Goal: Information Seeking & Learning: Check status

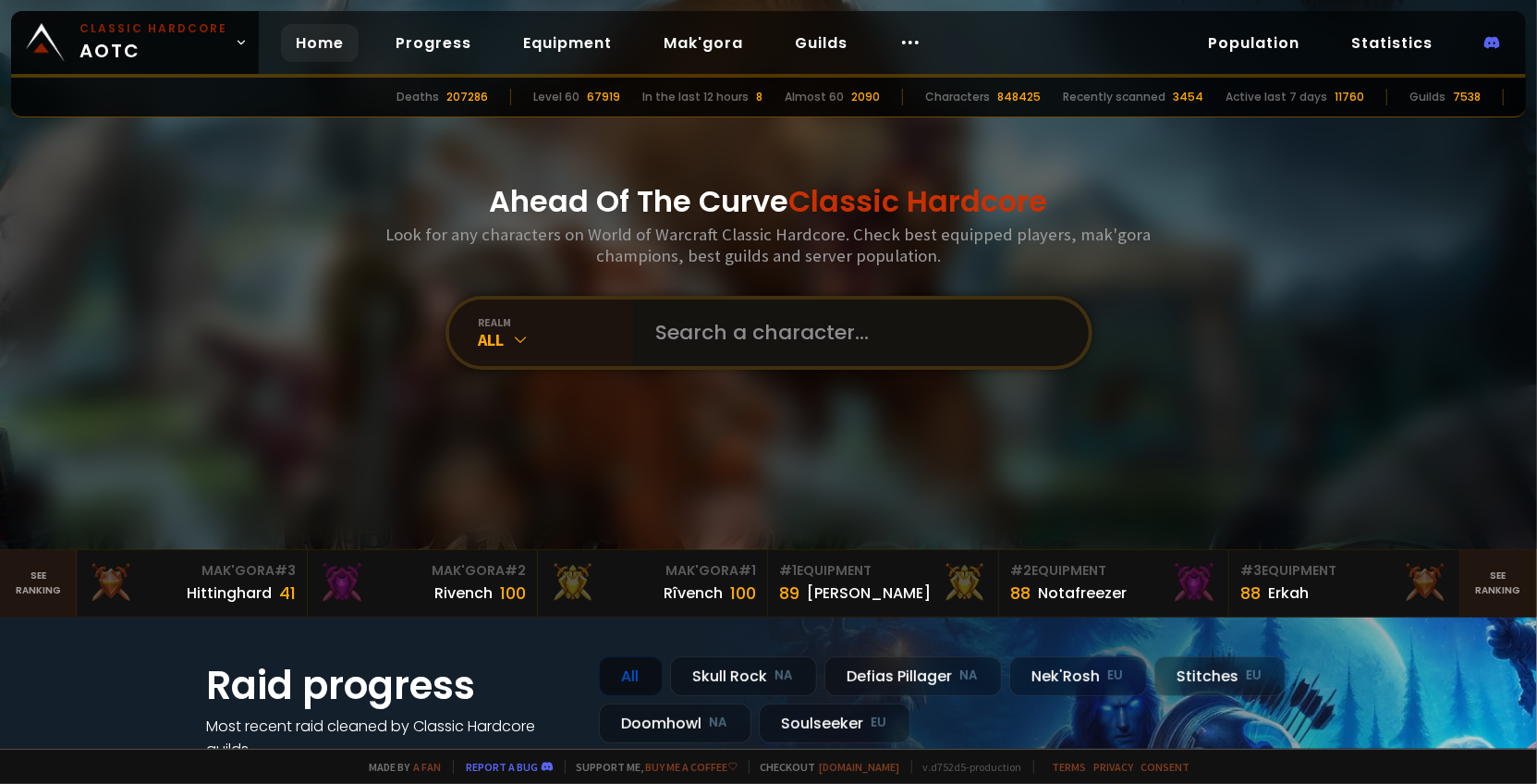
click at [689, 321] on input "text" at bounding box center [856, 332] width 421 height 66
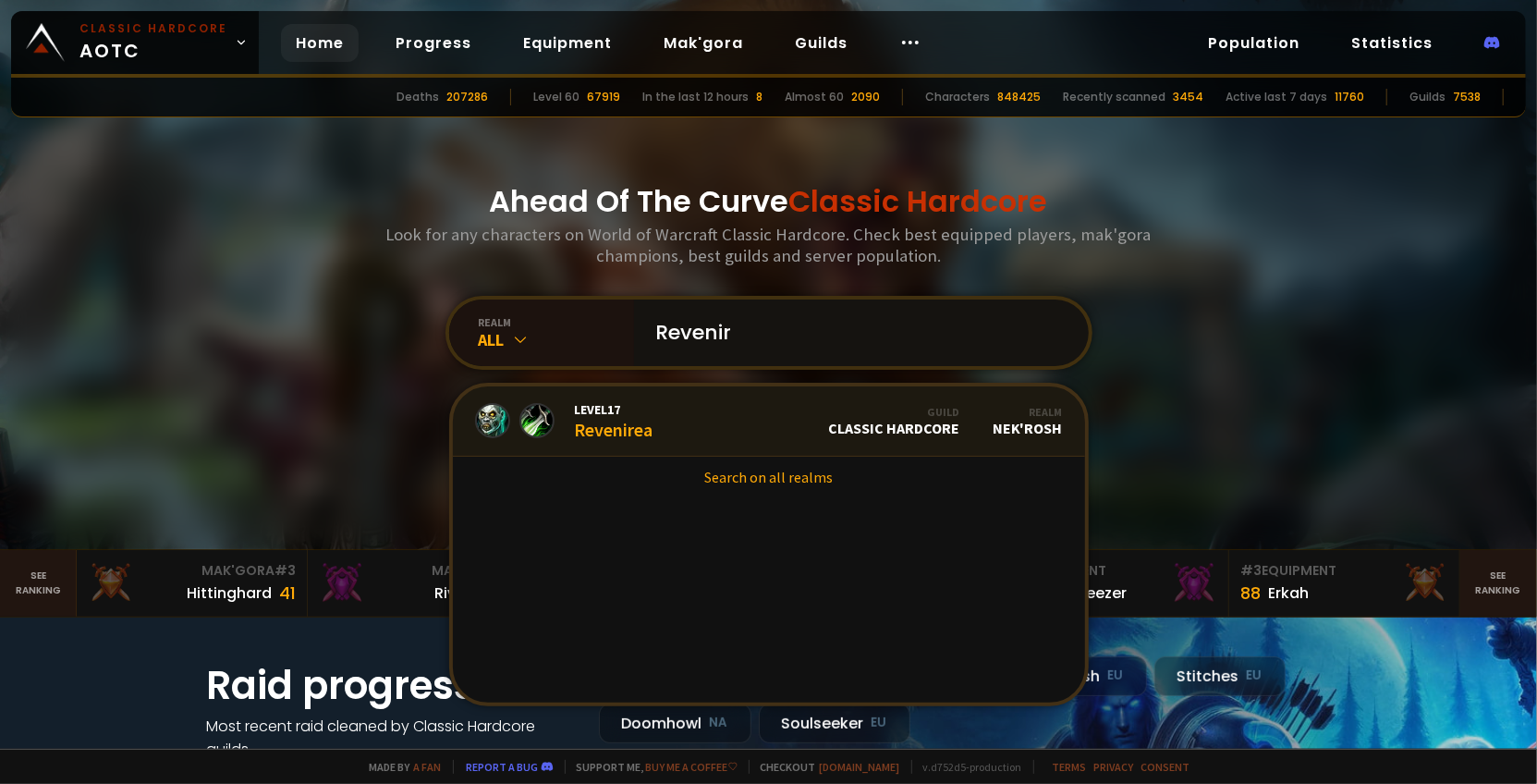
type input "Revenir"
click at [664, 404] on link "Level 17 Revenirea Guild Classic Hardcore Realm Nek'Rosh" at bounding box center [768, 421] width 633 height 70
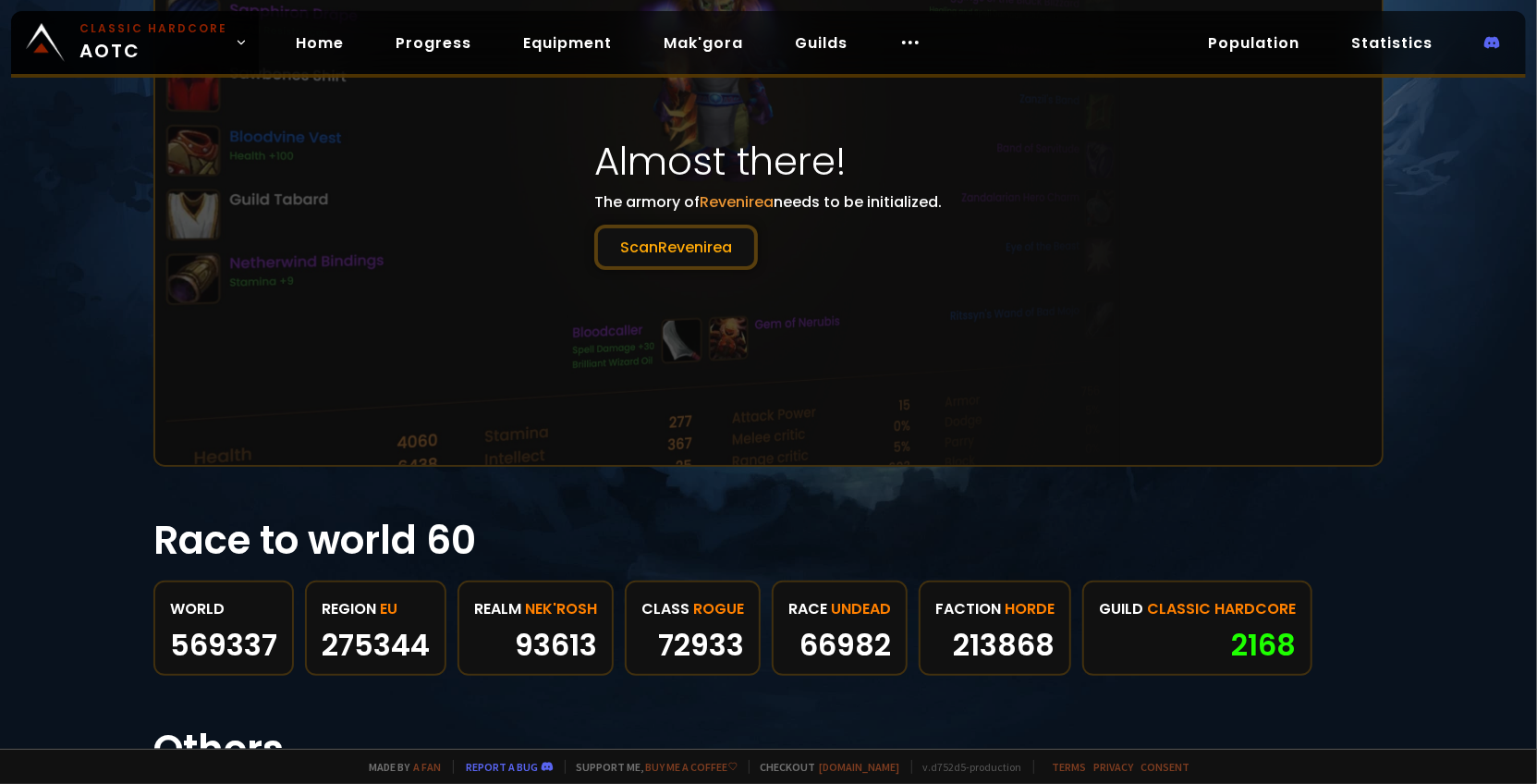
scroll to position [15, 0]
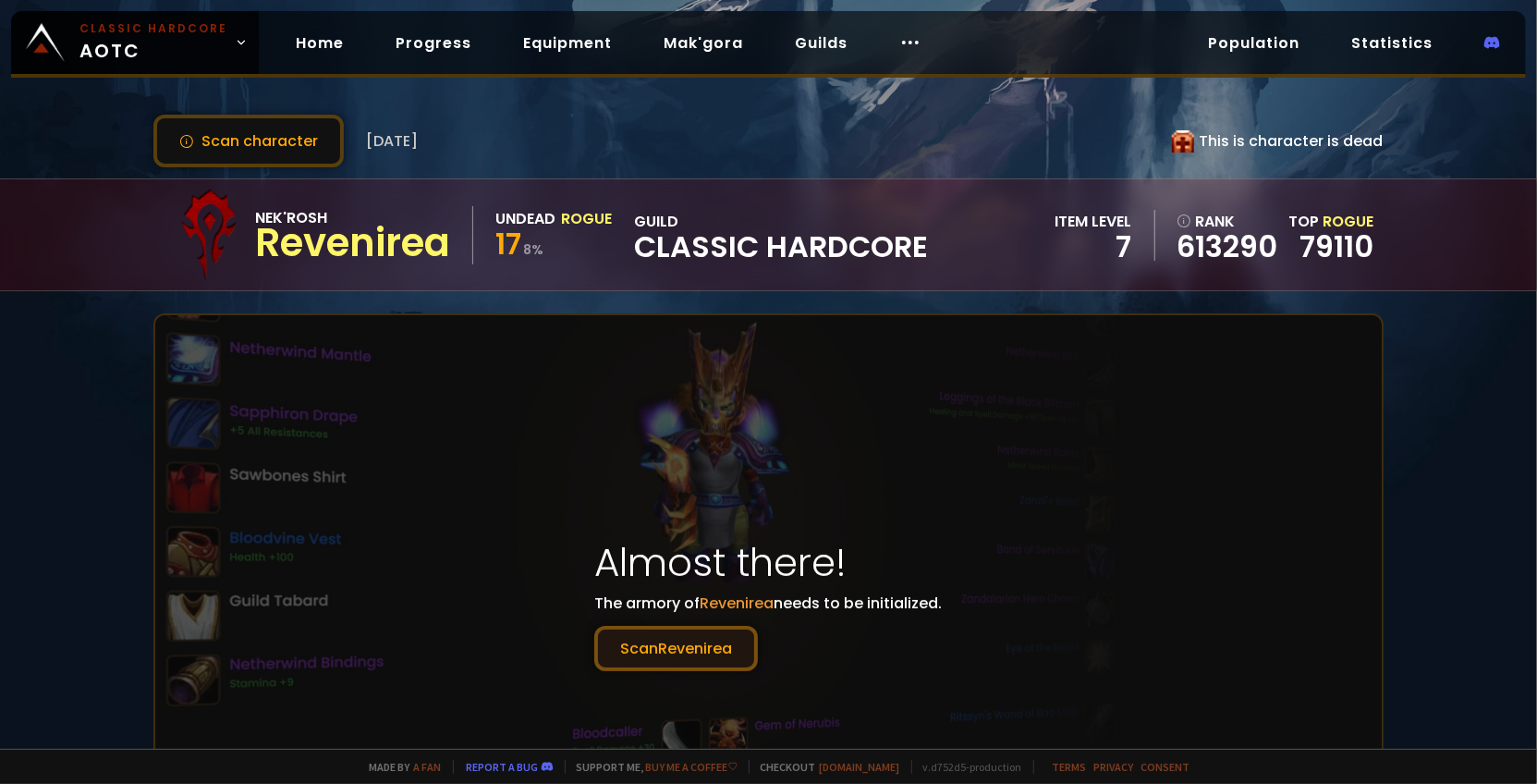
click at [651, 631] on button "Scan Revenirea" at bounding box center [676, 648] width 163 height 45
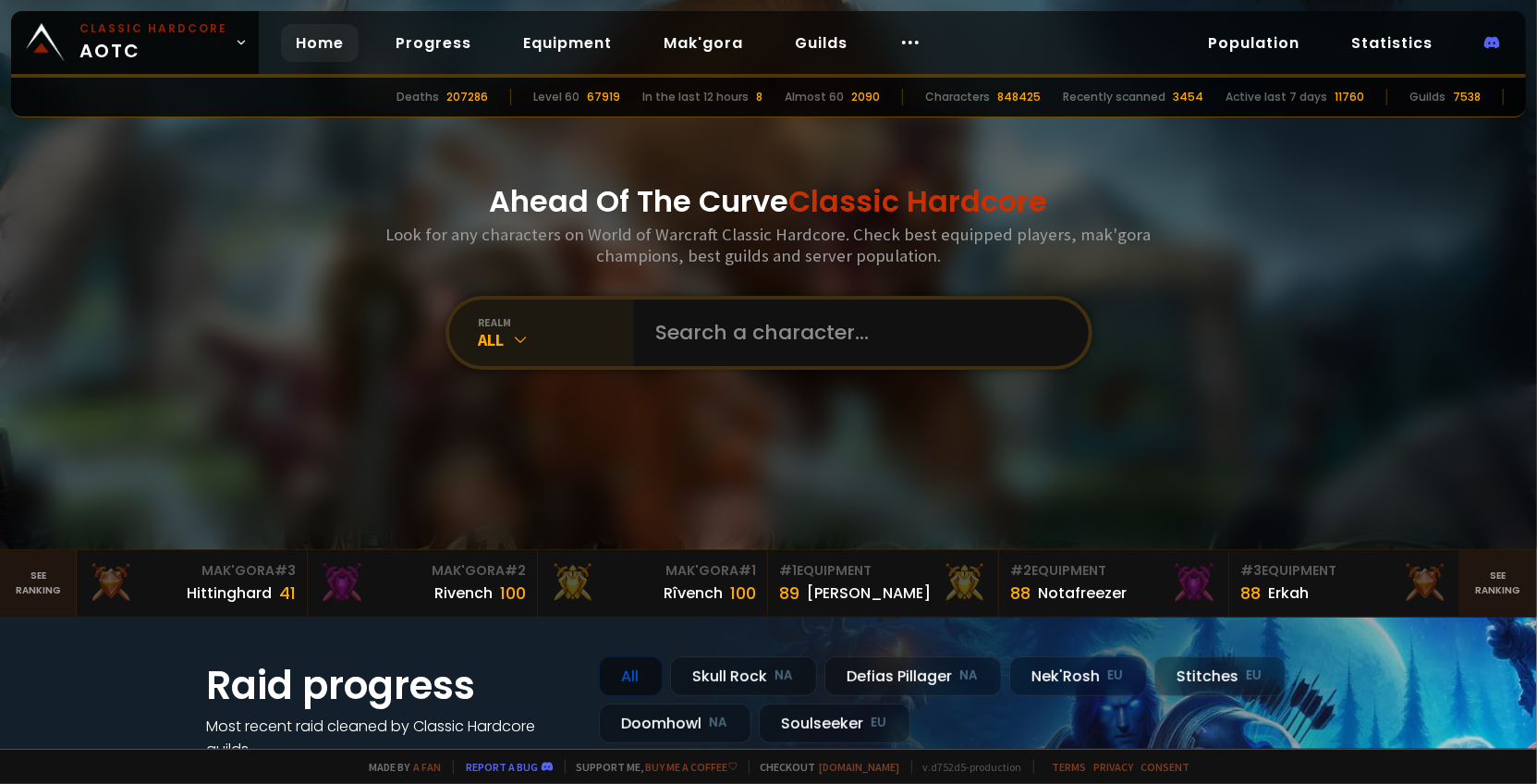
click at [512, 331] on icon at bounding box center [521, 339] width 19 height 19
click at [681, 312] on input "text" at bounding box center [856, 332] width 421 height 66
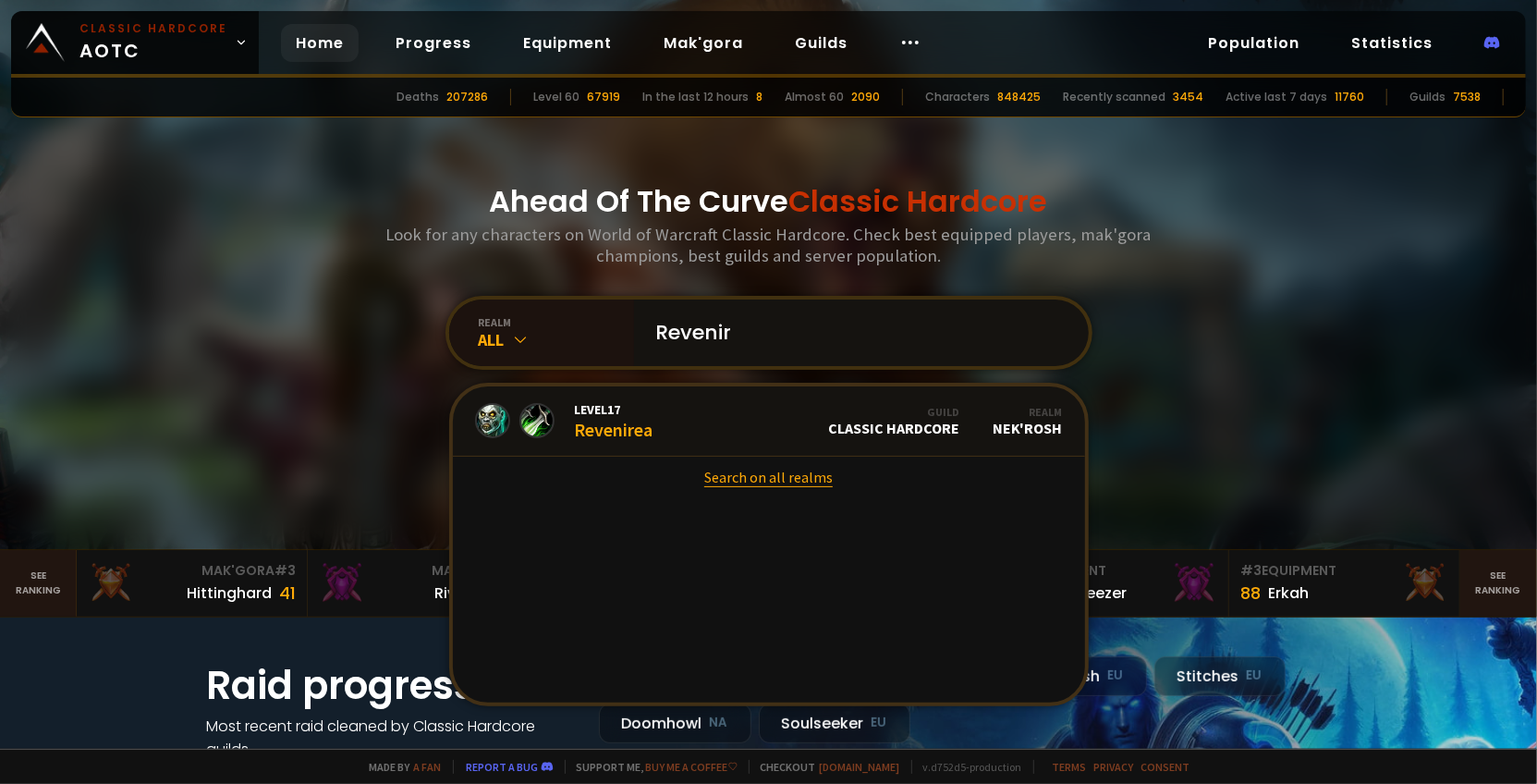
type input "Revenir"
click at [727, 467] on link "Search on all realms" at bounding box center [768, 477] width 633 height 41
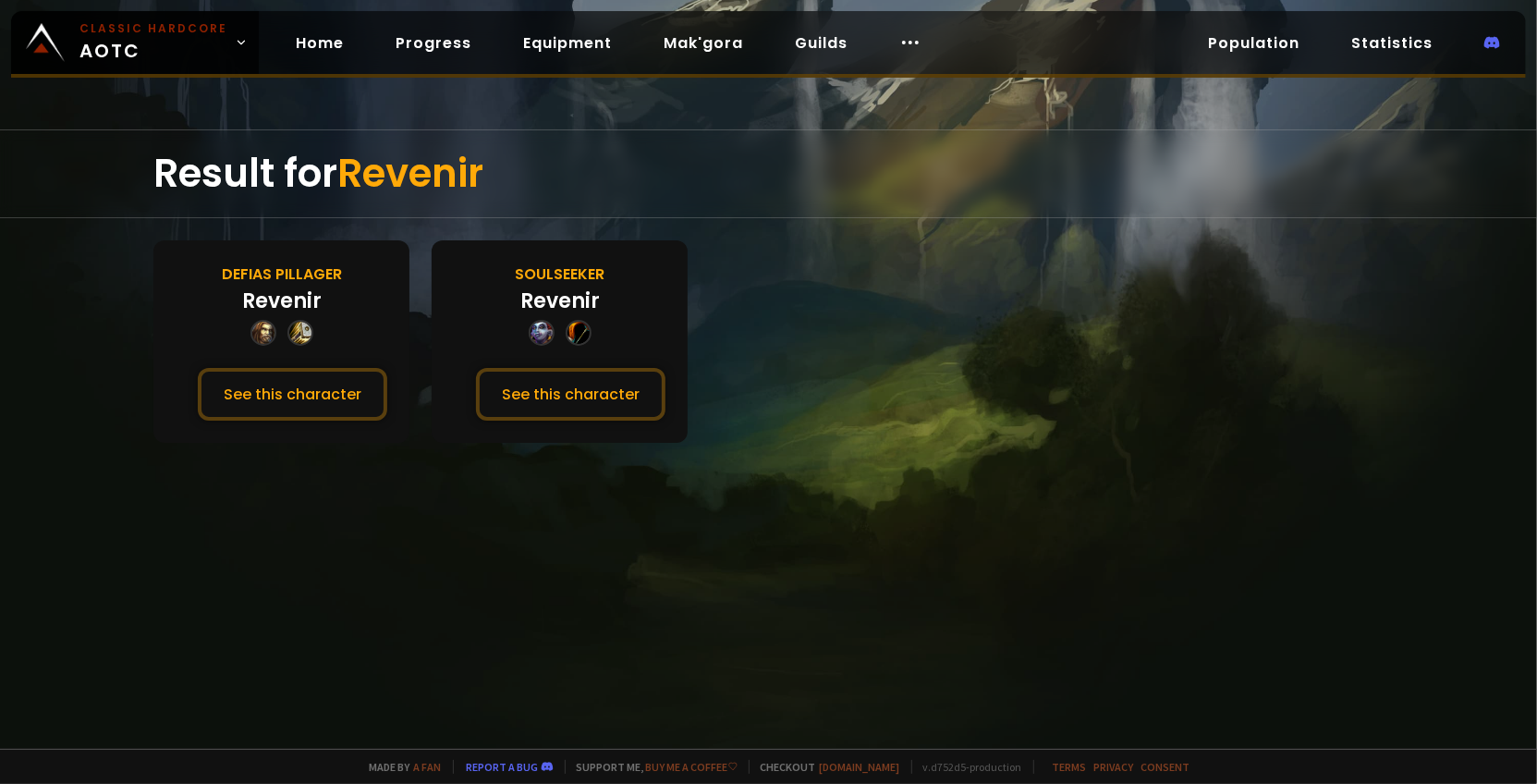
click at [533, 289] on div "Revenir" at bounding box center [559, 300] width 79 height 30
click at [538, 380] on button "See this character" at bounding box center [571, 394] width 190 height 53
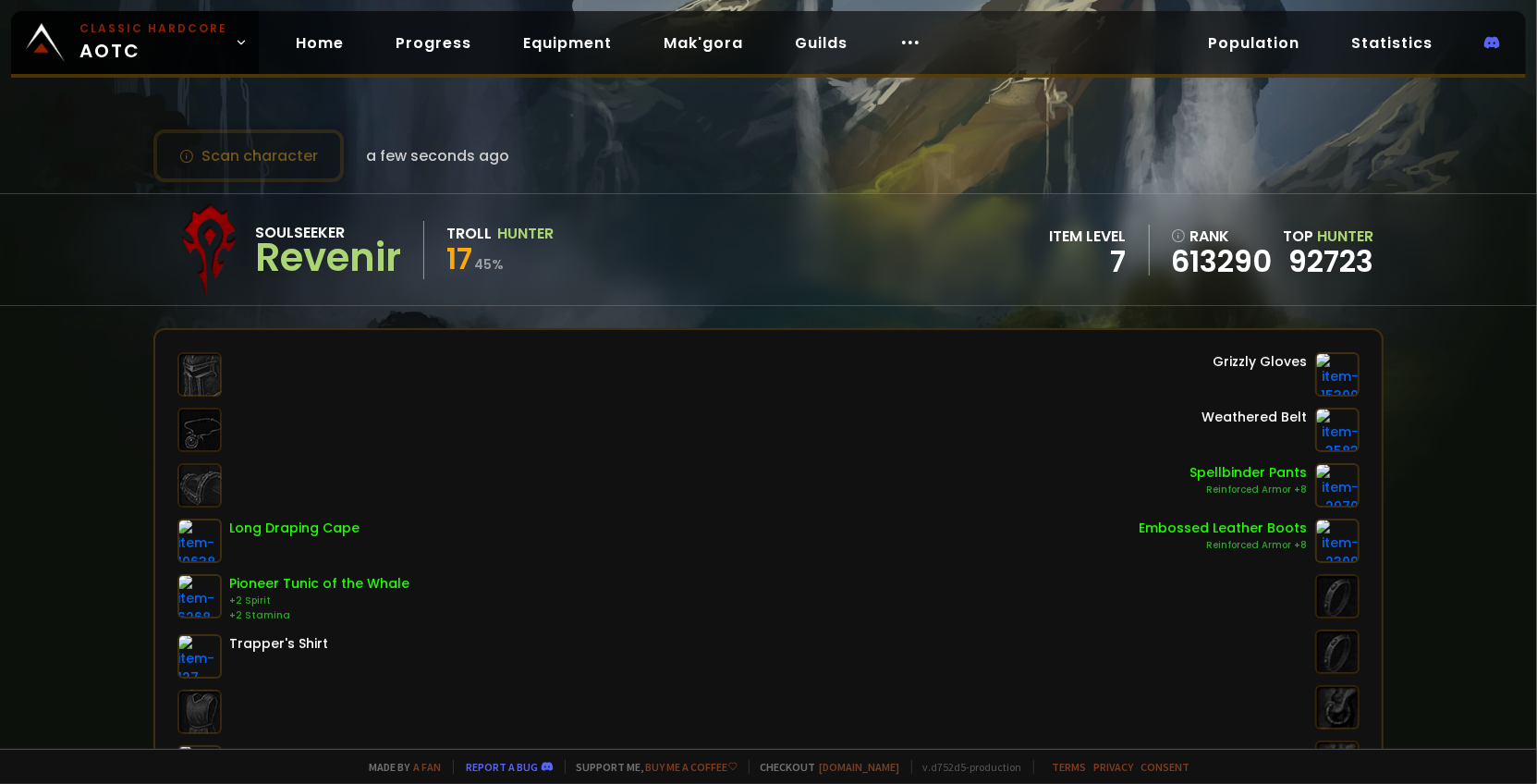
click at [496, 246] on div "17 45 %" at bounding box center [501, 262] width 108 height 33
click at [391, 164] on span "a few seconds ago" at bounding box center [437, 156] width 144 height 23
click at [288, 158] on button "Scan character" at bounding box center [248, 155] width 191 height 53
click at [1050, 247] on div "7" at bounding box center [1088, 261] width 76 height 27
click at [562, 51] on link "Equipment" at bounding box center [567, 43] width 118 height 38
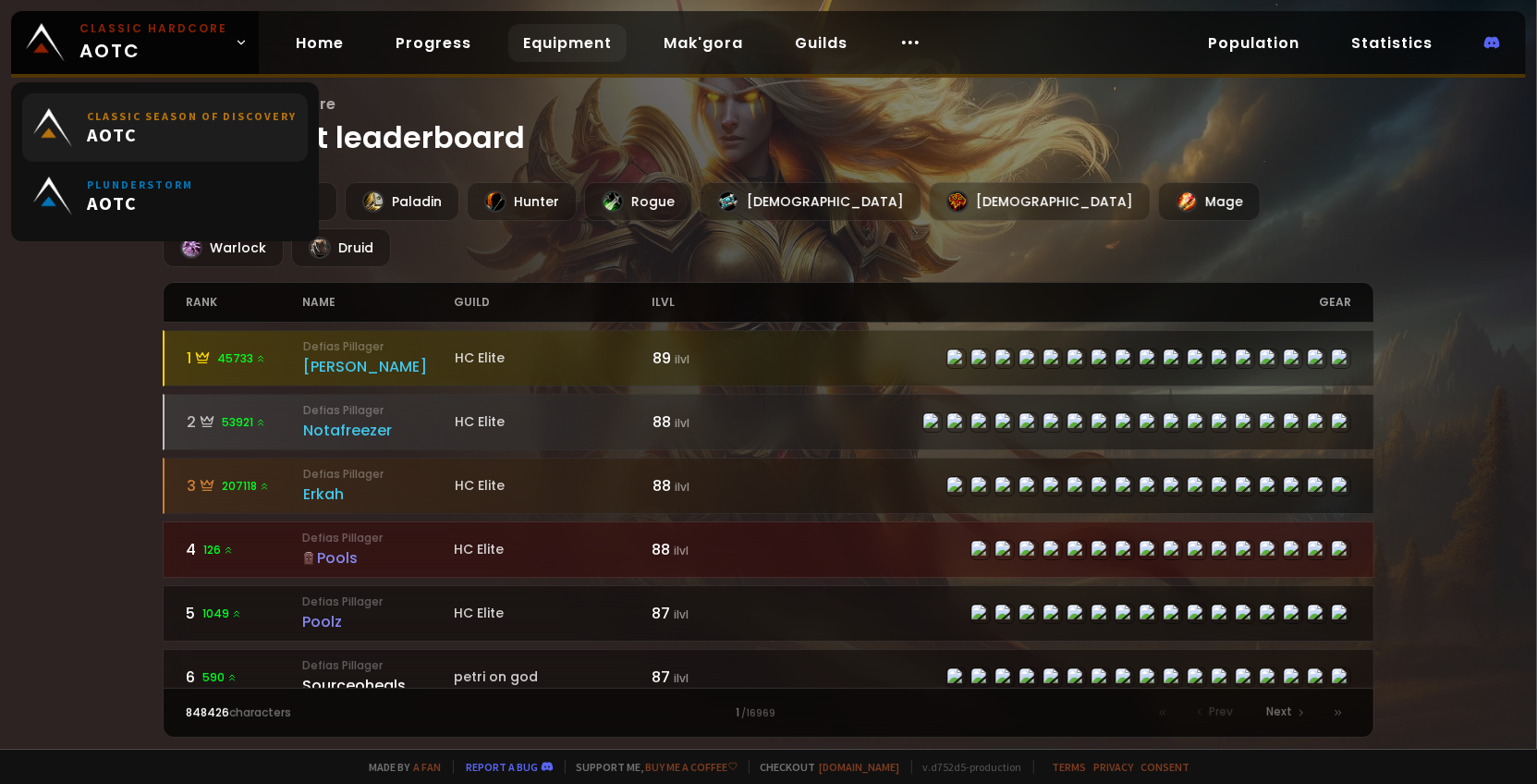
click at [133, 127] on span "AOTC" at bounding box center [192, 135] width 210 height 23
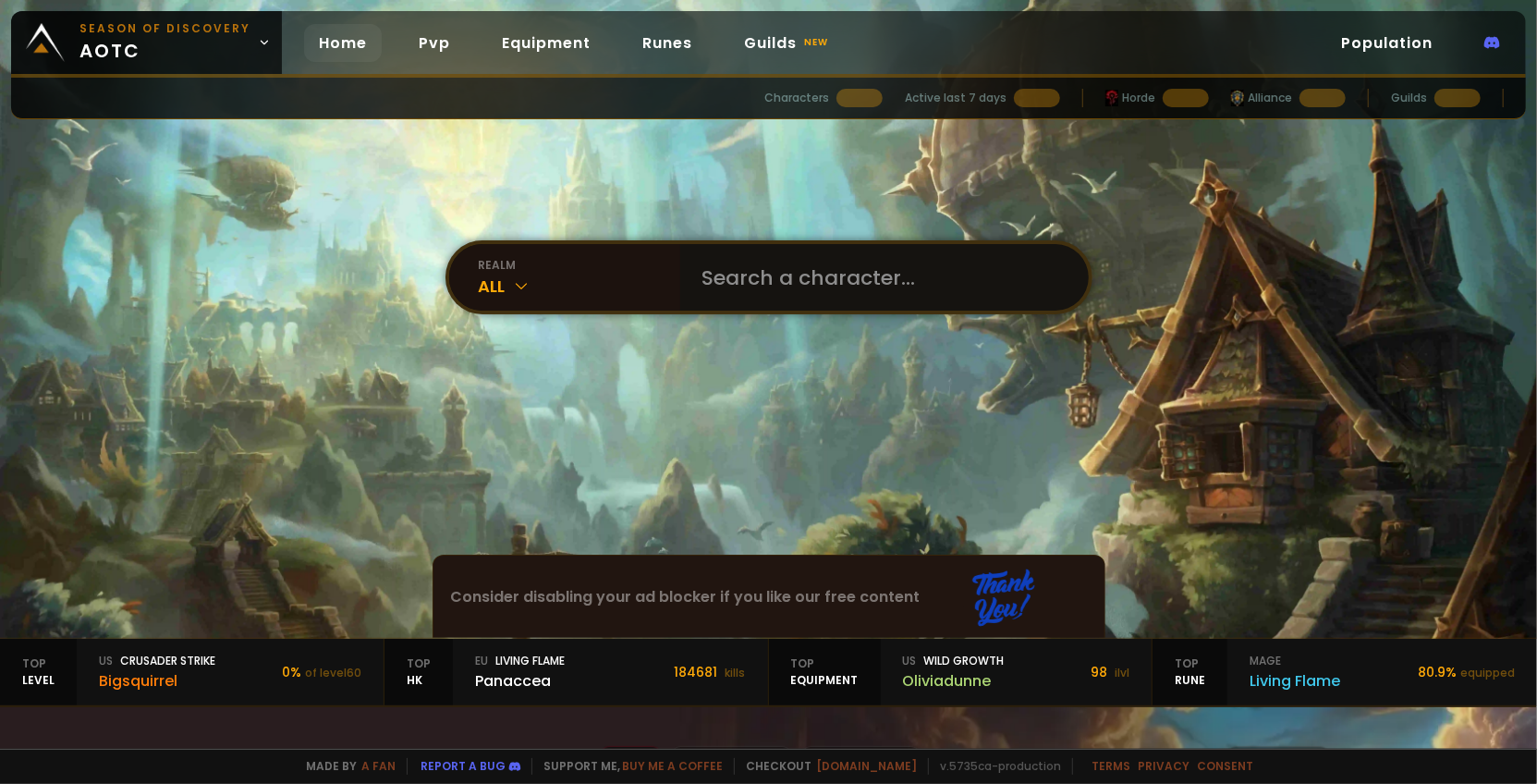
click at [692, 272] on input "text" at bounding box center [879, 278] width 375 height 66
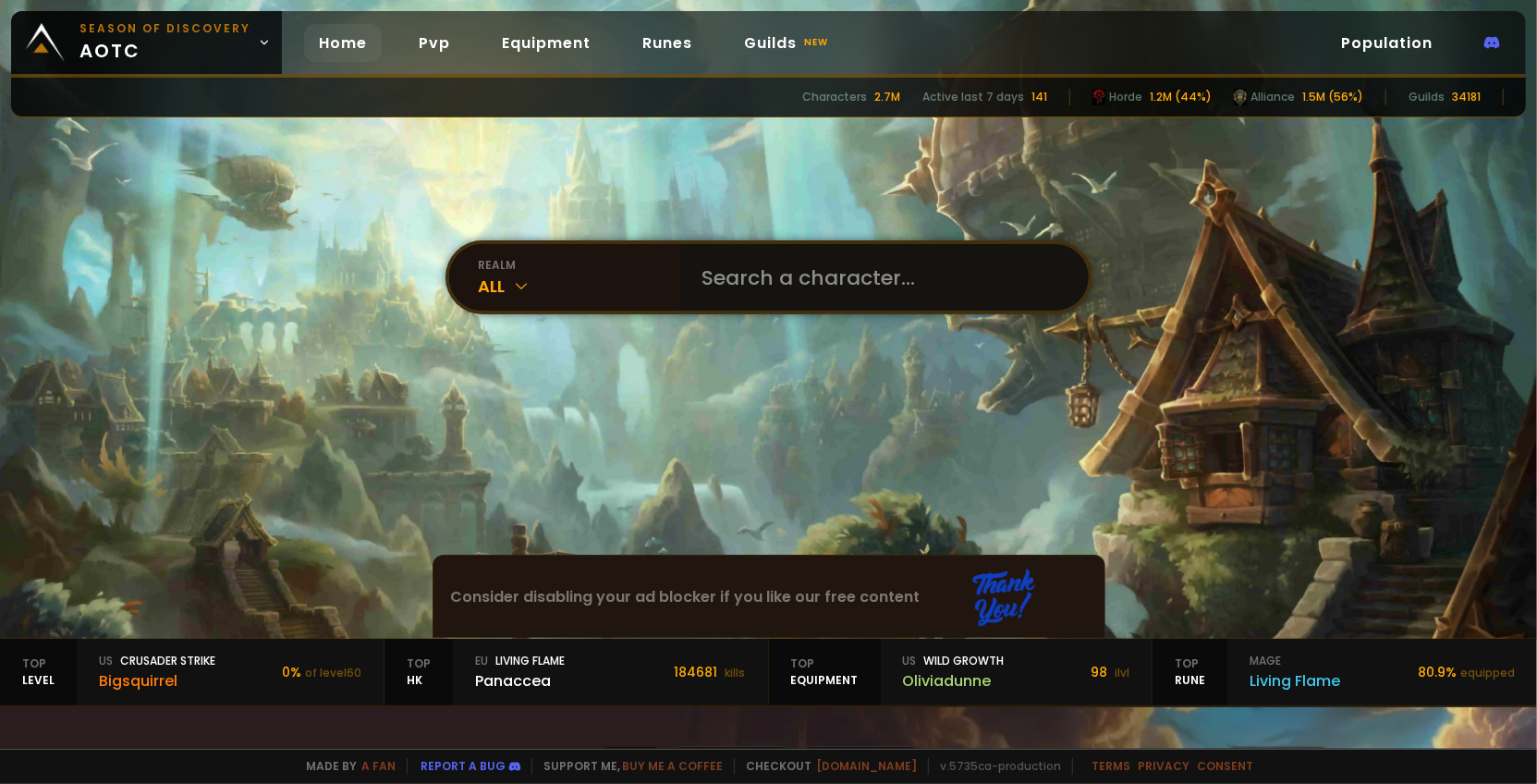
click at [736, 297] on input "text" at bounding box center [879, 278] width 375 height 66
click at [592, 295] on div "All" at bounding box center [580, 286] width 201 height 25
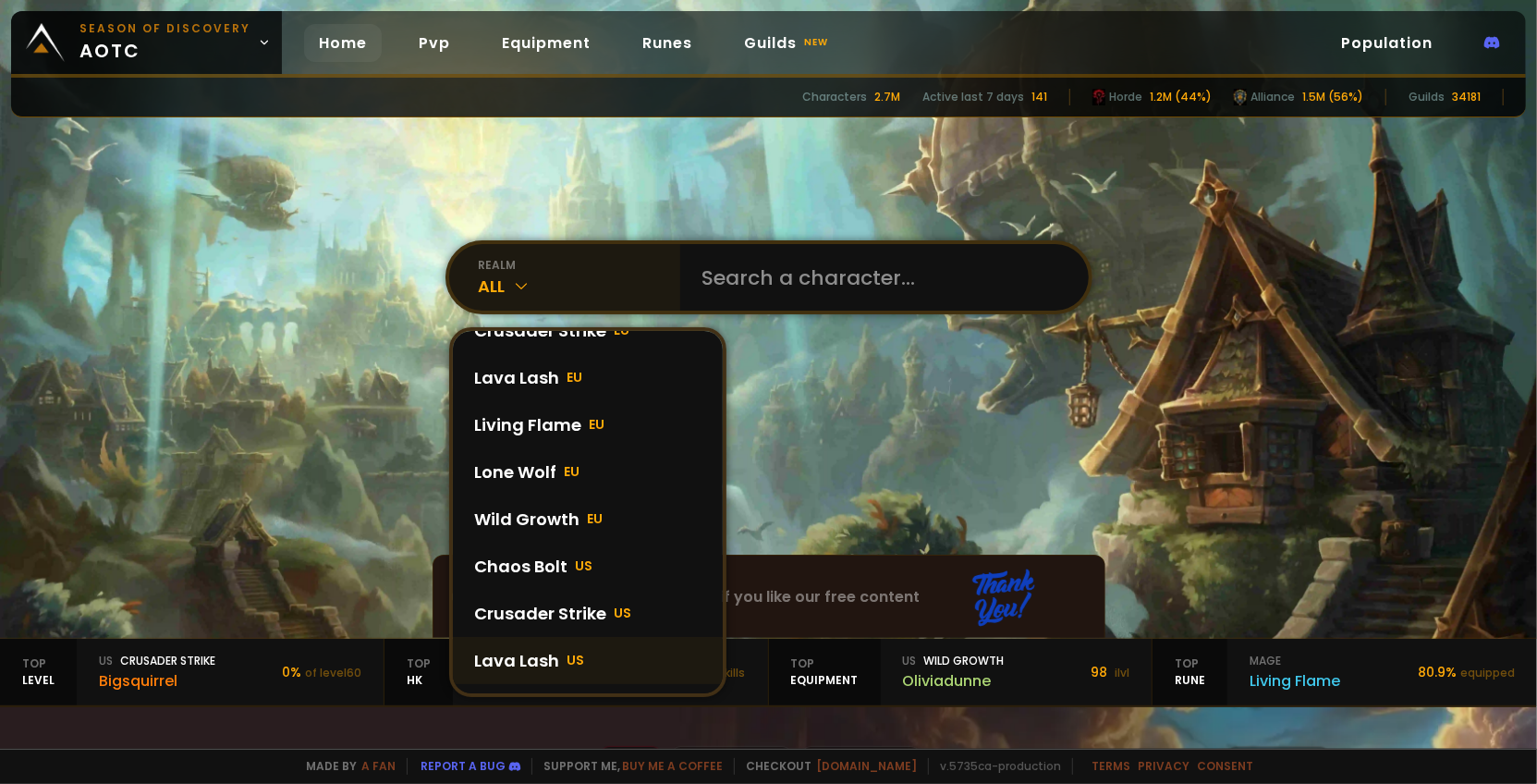
scroll to position [31, 0]
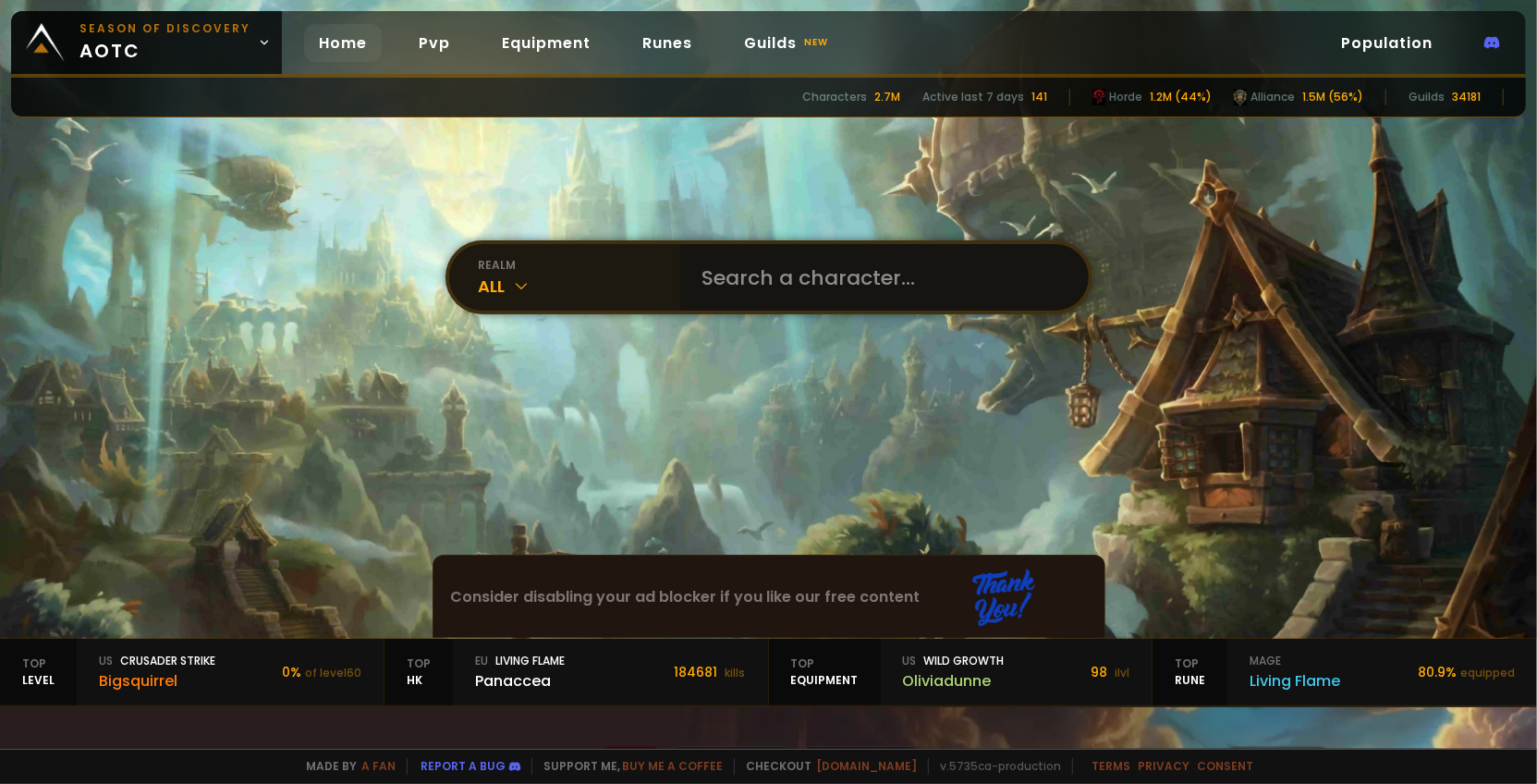
click at [843, 285] on input "text" at bounding box center [879, 278] width 375 height 66
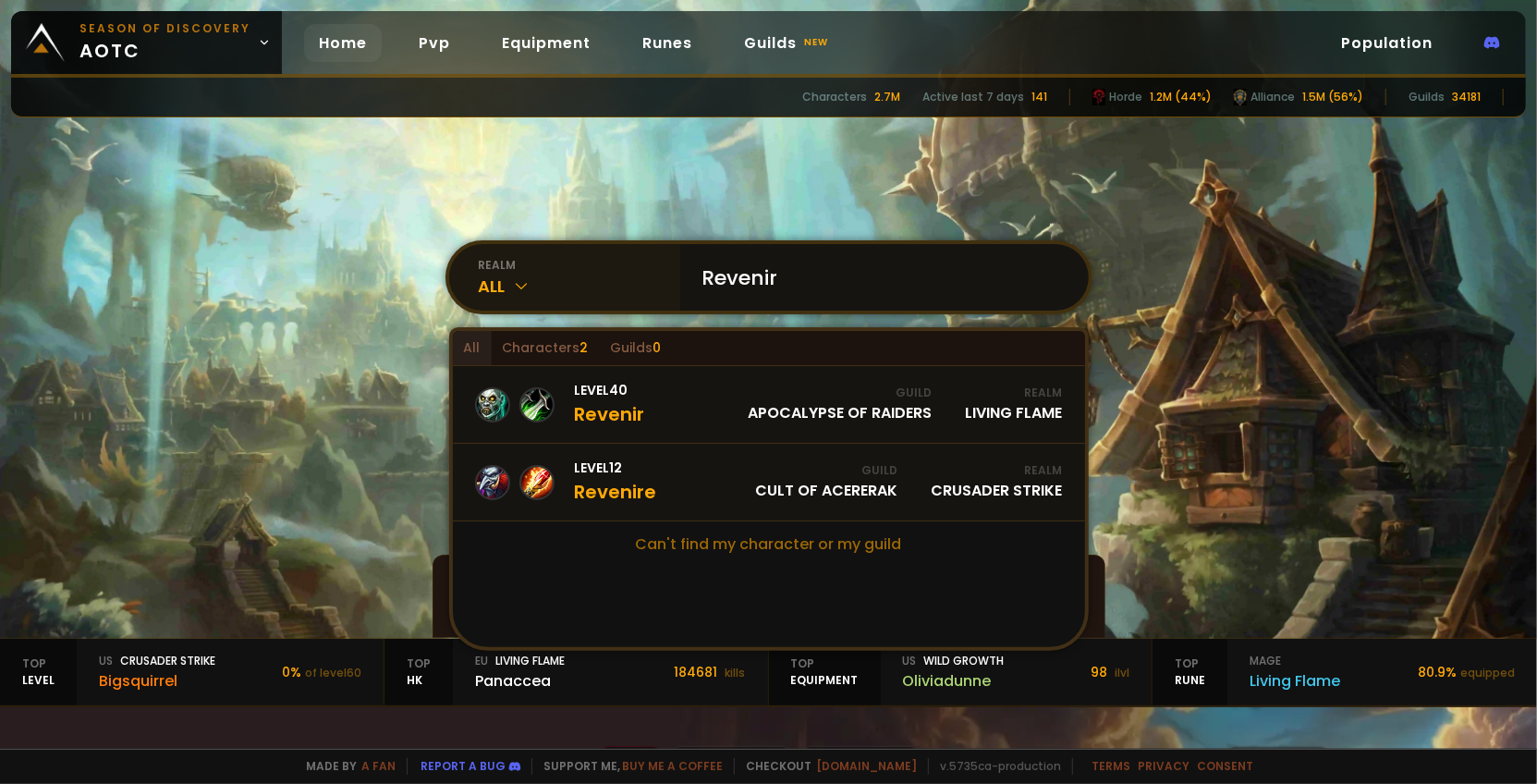
click at [871, 288] on input "Revenir" at bounding box center [879, 278] width 375 height 66
type input "Revenir"
click at [581, 348] on span "2" at bounding box center [585, 347] width 9 height 19
click at [777, 275] on input "Revenir" at bounding box center [879, 278] width 375 height 66
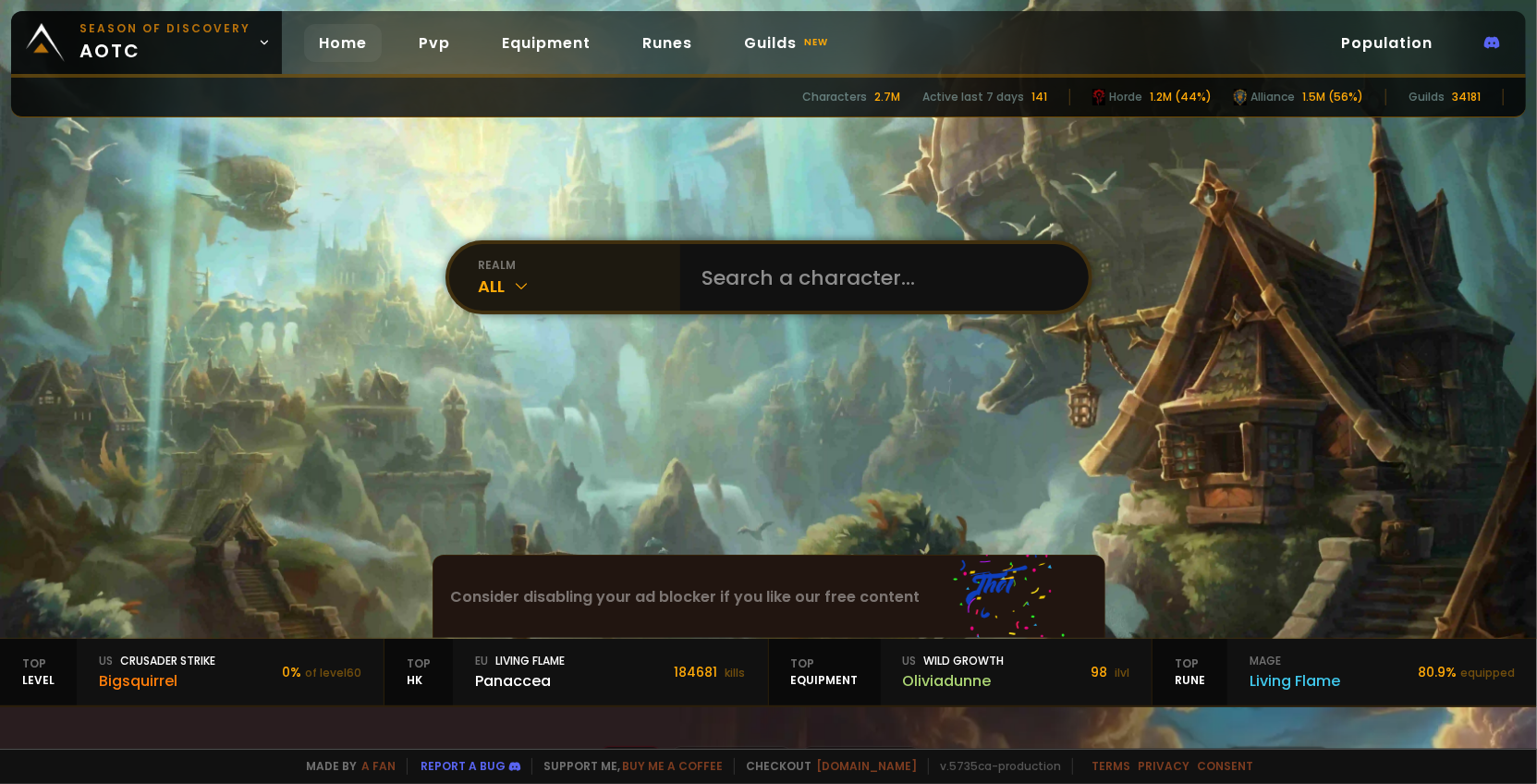
click at [539, 295] on div "All" at bounding box center [580, 286] width 201 height 25
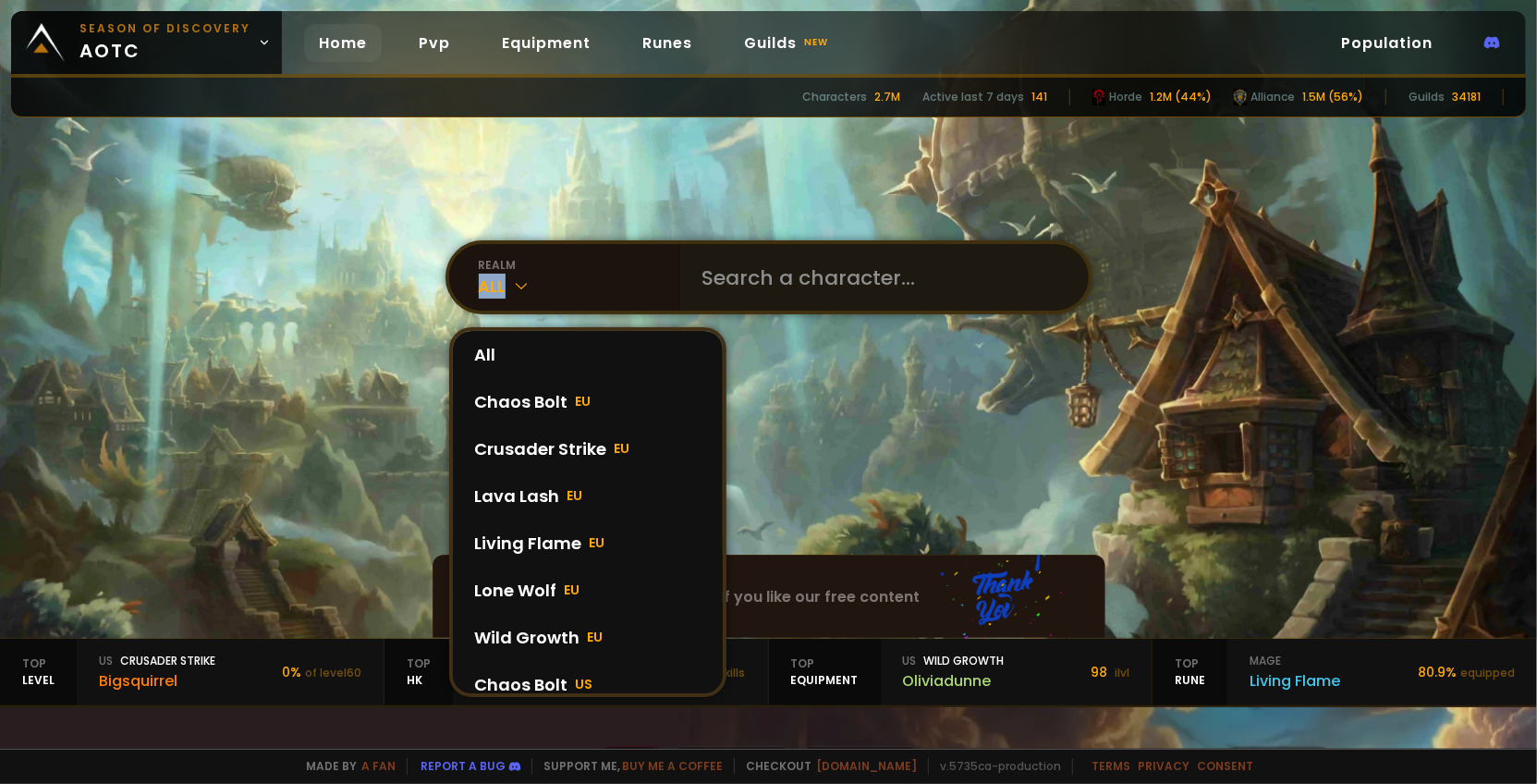
drag, startPoint x: 548, startPoint y: 273, endPoint x: 682, endPoint y: 273, distance: 134.0
click at [548, 273] on div "realm All All Chaos Bolt EU Crusader Strike EU Lava Lash EU Living Flame EU Lon…" at bounding box center [565, 278] width 231 height 66
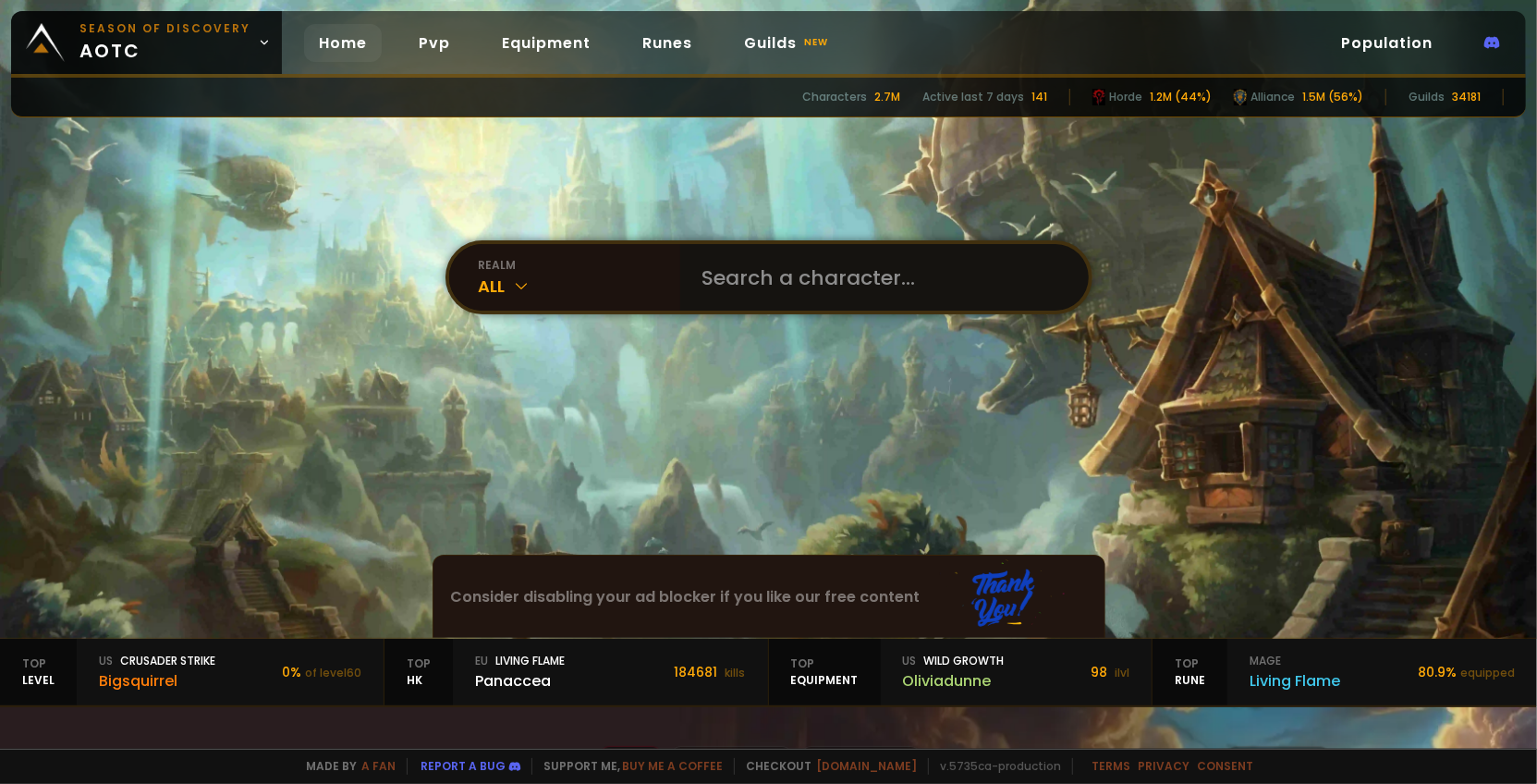
click at [751, 272] on input "text" at bounding box center [879, 278] width 375 height 66
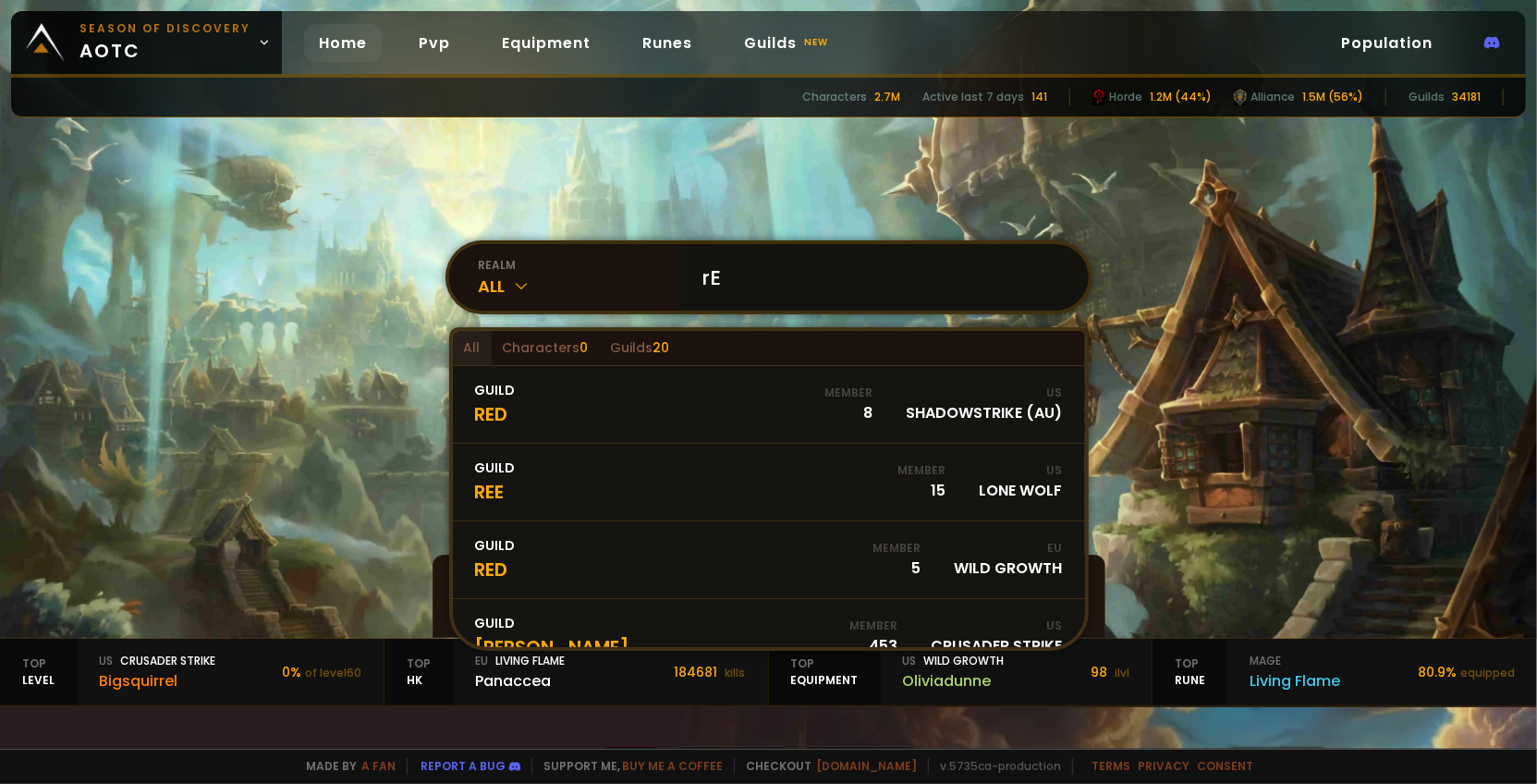
type input "r"
type input "Revenir"
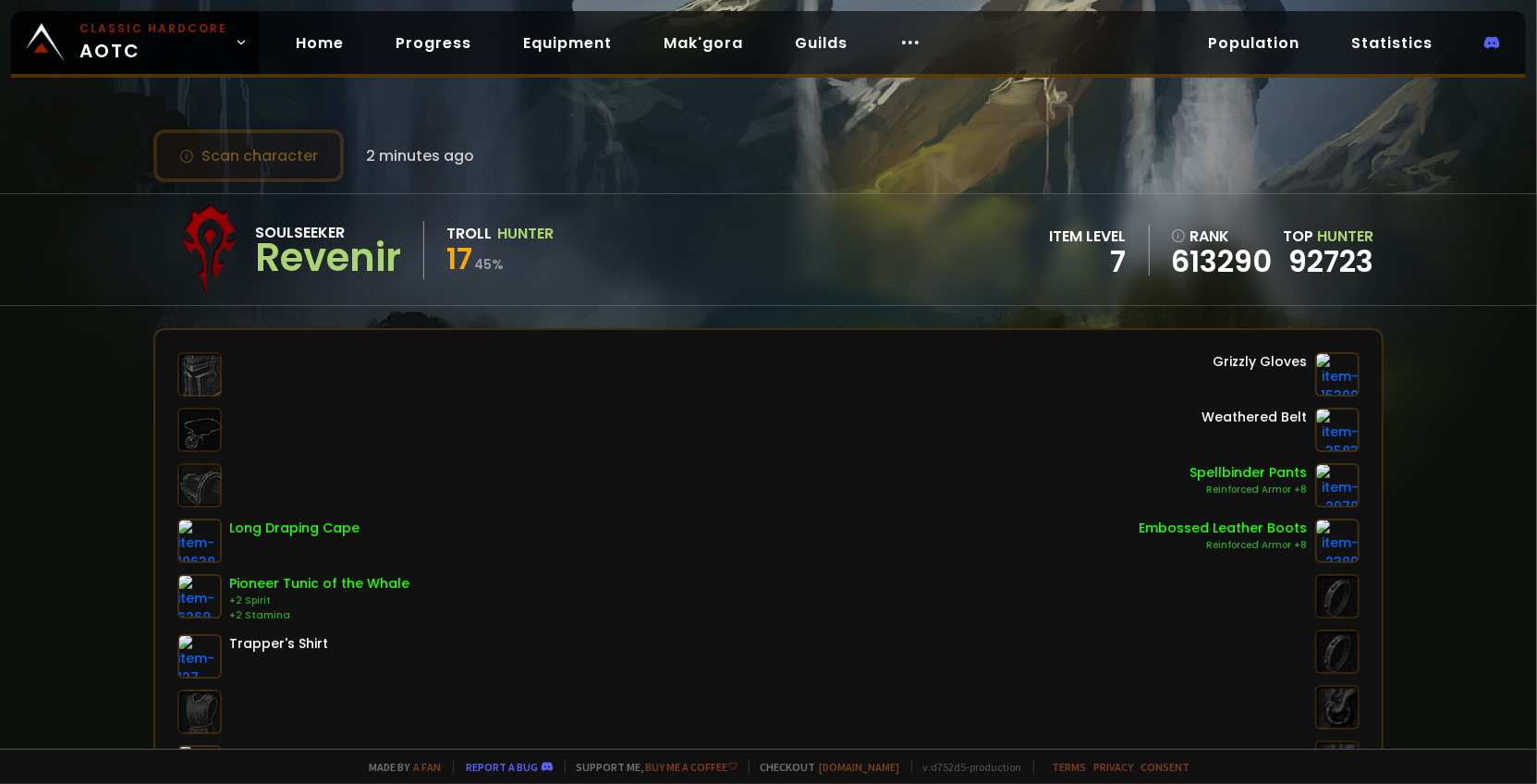
click at [319, 151] on button "Scan character" at bounding box center [248, 155] width 191 height 53
click at [457, 154] on span "2 minutes ago" at bounding box center [419, 156] width 109 height 23
click at [456, 154] on span "2 minutes ago" at bounding box center [419, 156] width 109 height 23
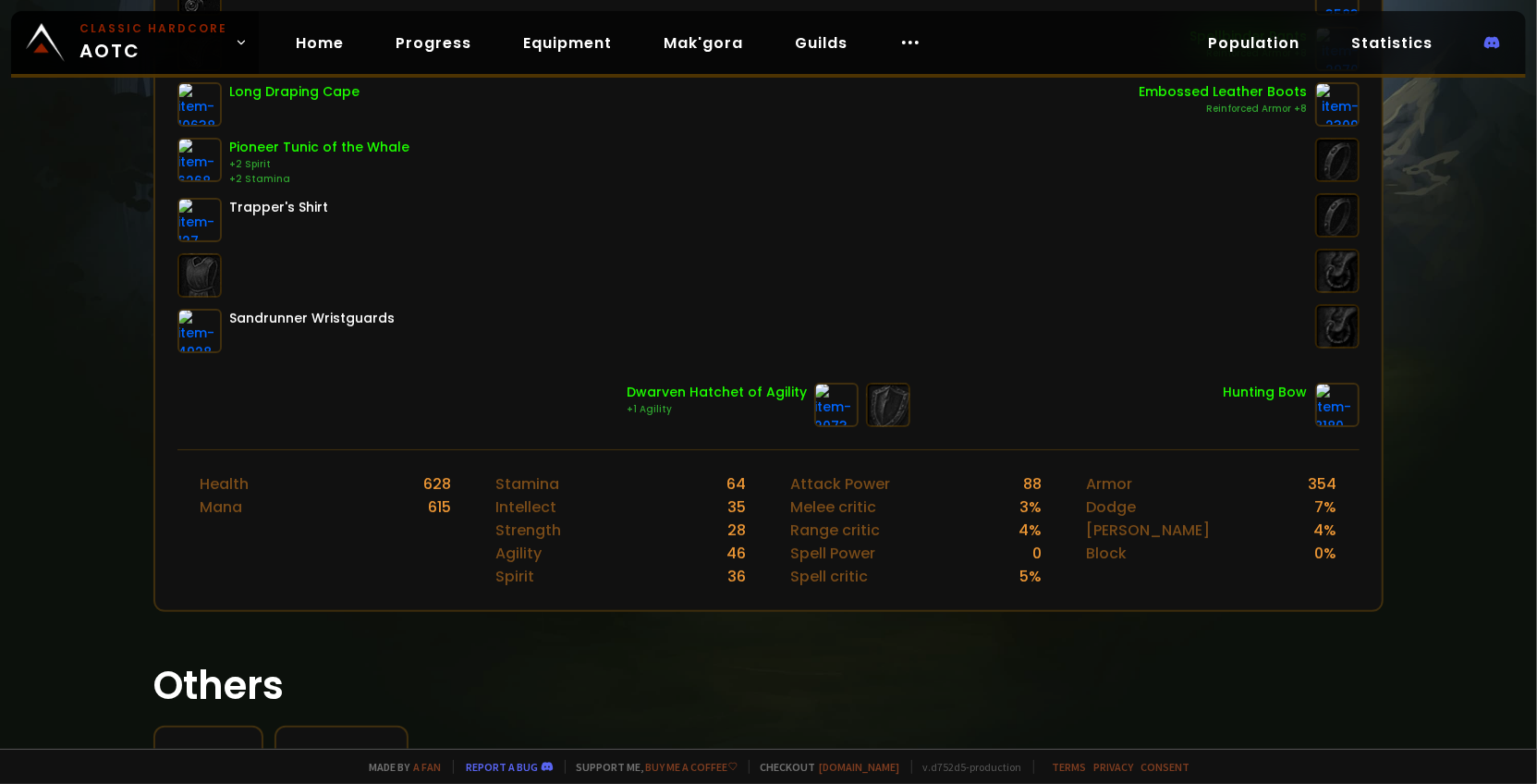
scroll to position [462, 0]
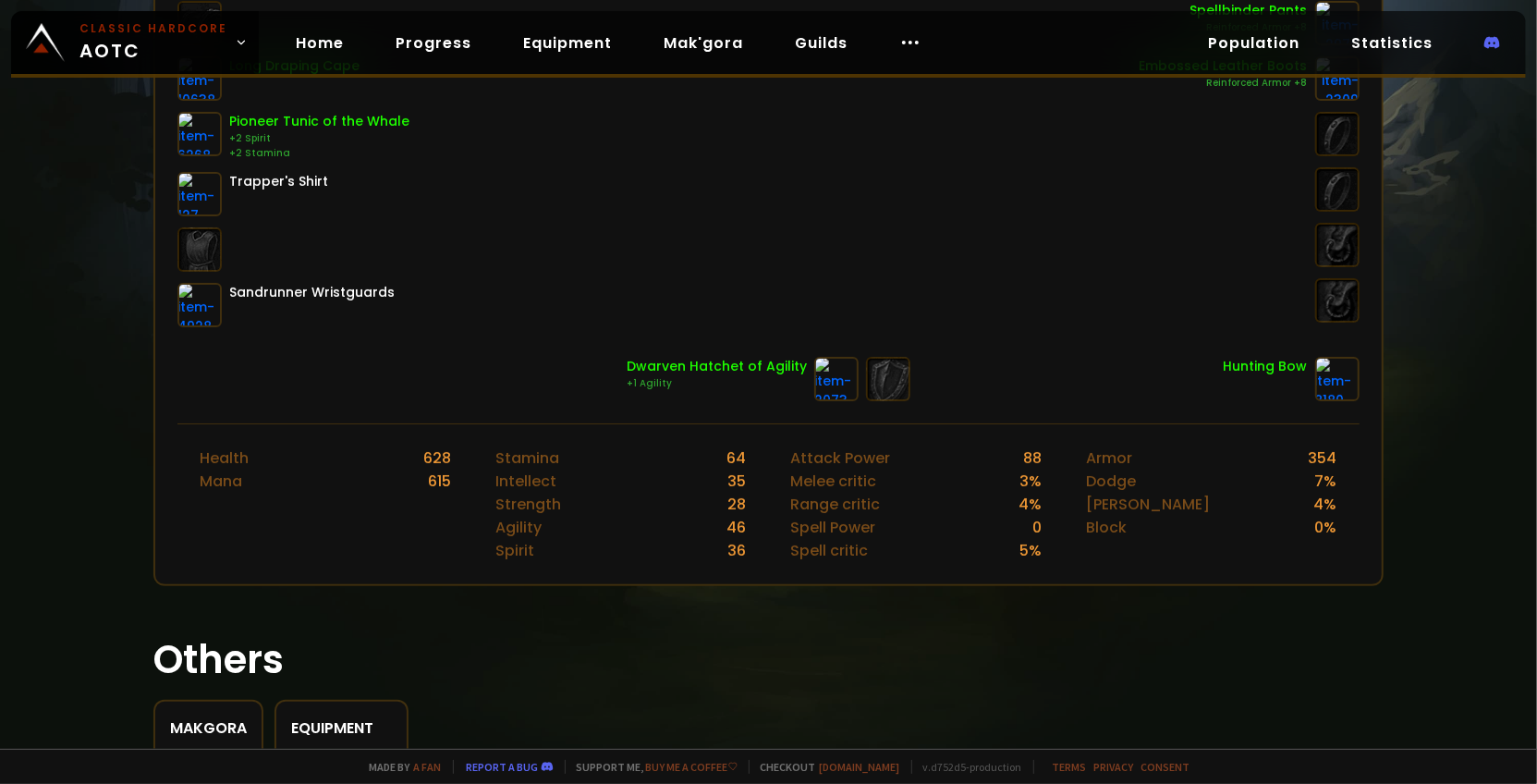
click at [319, 113] on div "Pioneer Tunic of the Whale" at bounding box center [319, 121] width 180 height 20
click at [320, 119] on div "Pioneer Tunic of the Whale" at bounding box center [319, 121] width 180 height 20
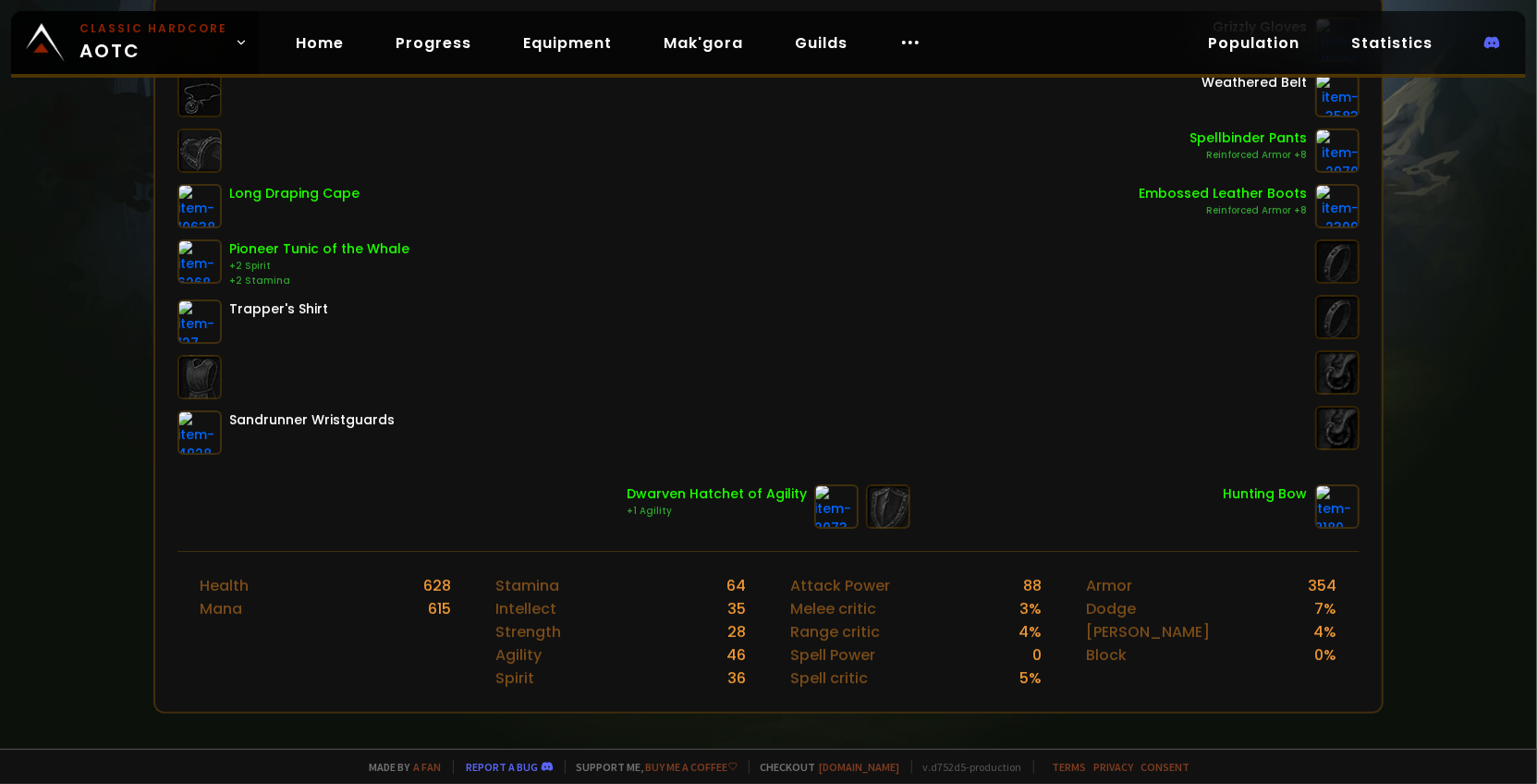
scroll to position [0, 0]
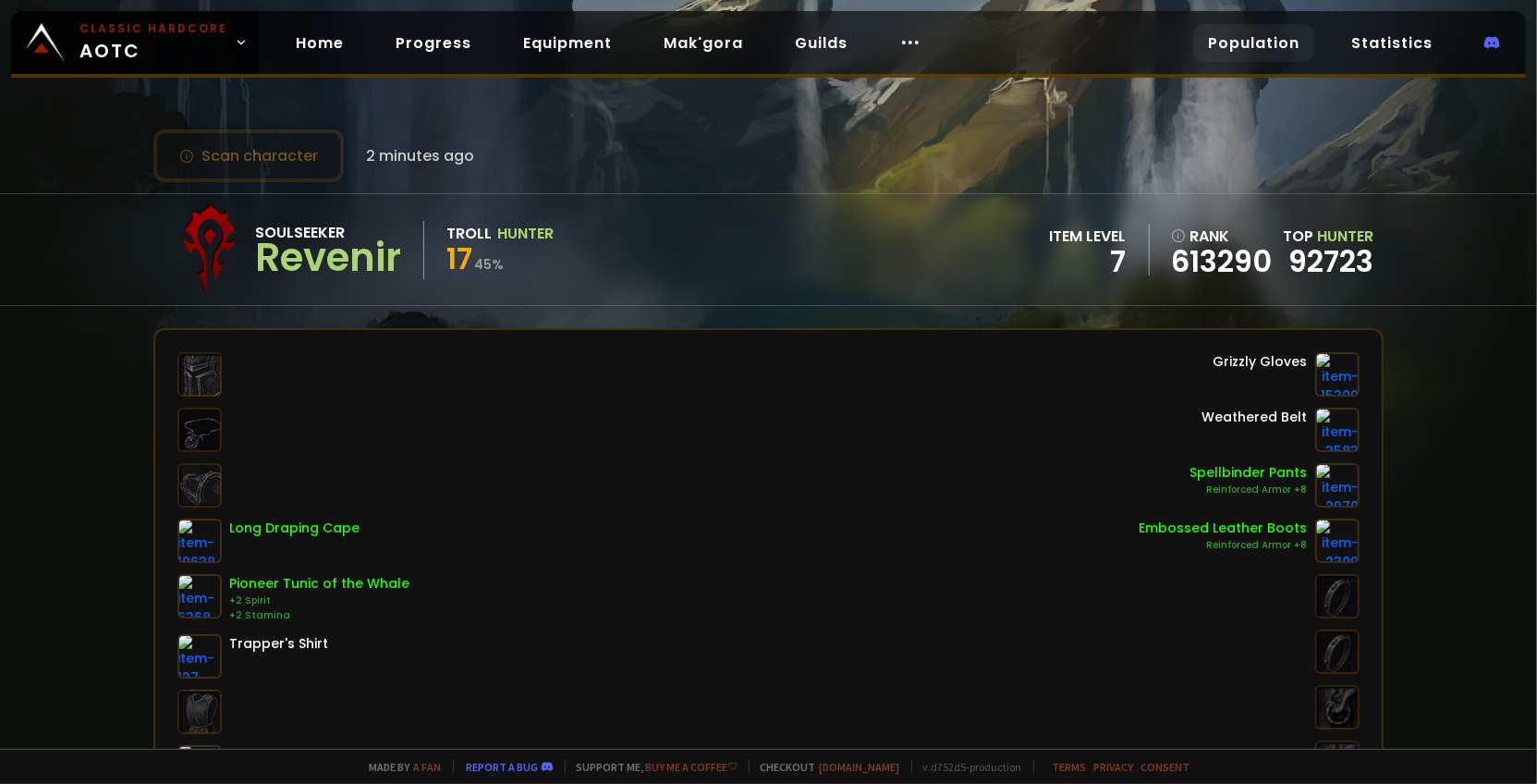
click at [1222, 41] on link "Population" at bounding box center [1254, 43] width 121 height 38
